Goal: Communication & Community: Answer question/provide support

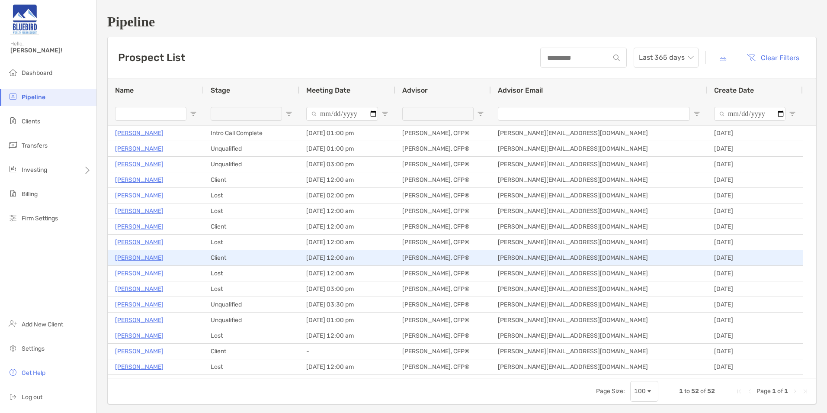
click at [132, 255] on p "[PERSON_NAME]" at bounding box center [139, 257] width 48 height 11
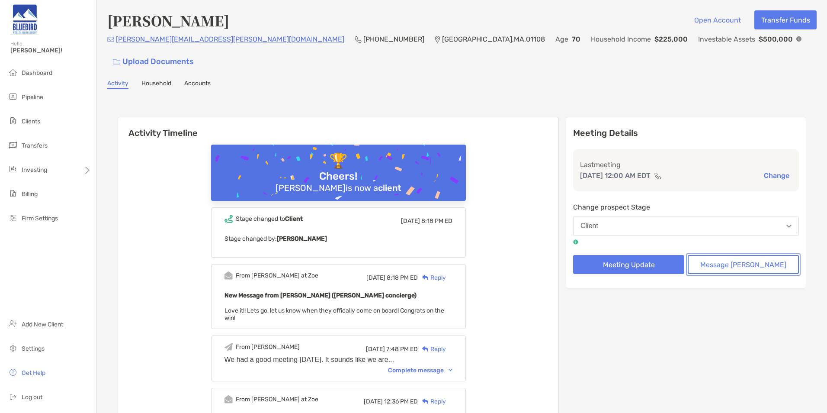
click at [759, 255] on button "Message [PERSON_NAME]" at bounding box center [743, 264] width 111 height 19
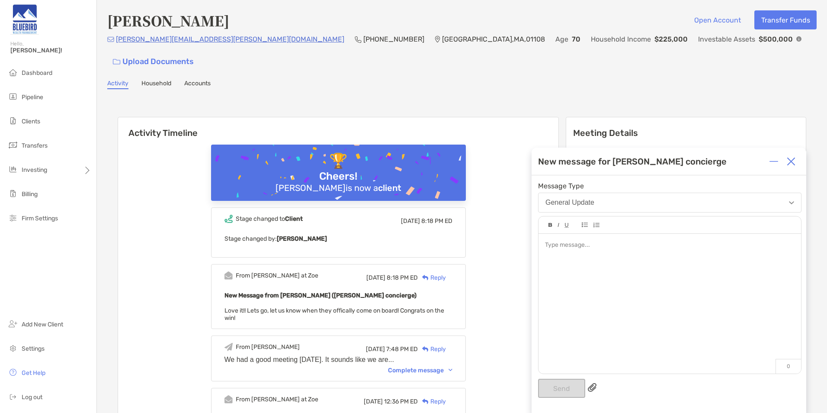
click at [595, 282] on div at bounding box center [670, 299] width 263 height 131
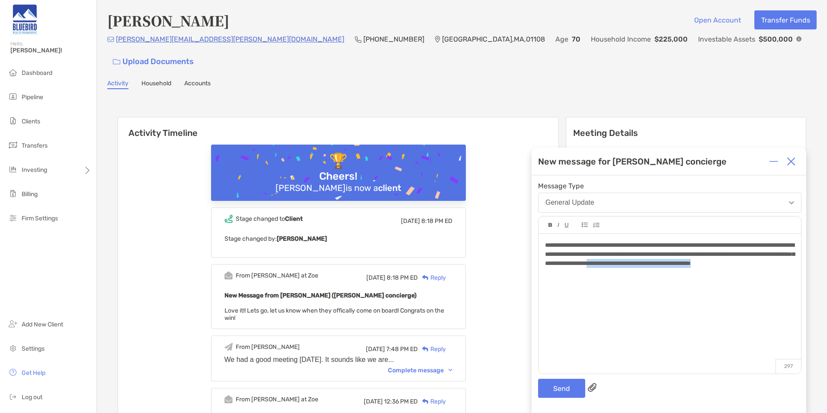
drag, startPoint x: 777, startPoint y: 263, endPoint x: 781, endPoint y: 278, distance: 16.1
click at [781, 278] on div "**********" at bounding box center [670, 299] width 263 height 131
click at [561, 391] on button "Send" at bounding box center [561, 388] width 47 height 19
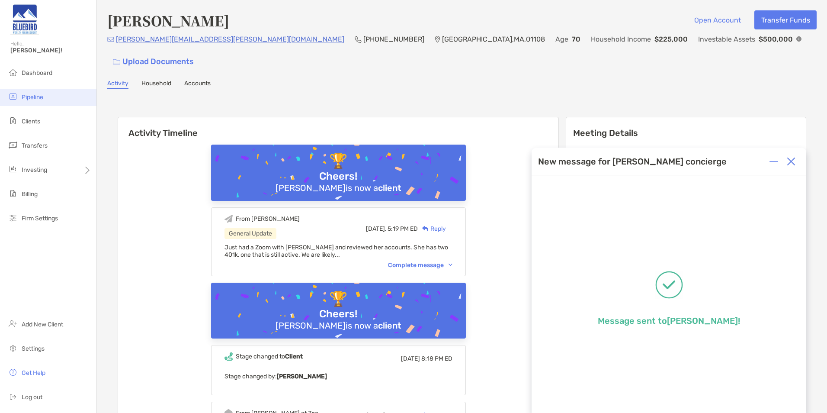
click at [44, 100] on li "Pipeline" at bounding box center [48, 97] width 96 height 17
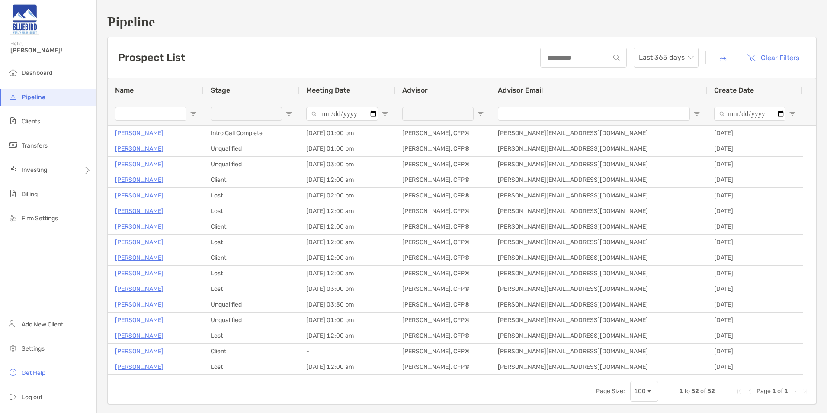
click at [375, 51] on div "Prospect List Last 365 days Clear Filters" at bounding box center [462, 57] width 709 height 41
click at [29, 99] on span "Pipeline" at bounding box center [34, 96] width 24 height 7
click at [38, 100] on span "Pipeline" at bounding box center [34, 96] width 24 height 7
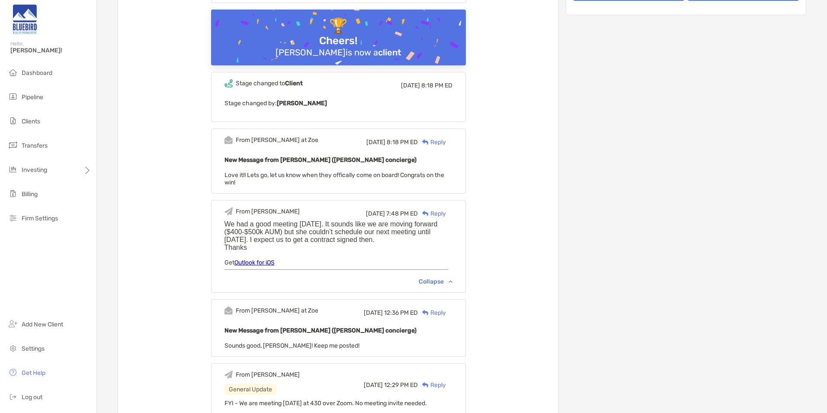
scroll to position [267, 0]
